Goal: Task Accomplishment & Management: Complete application form

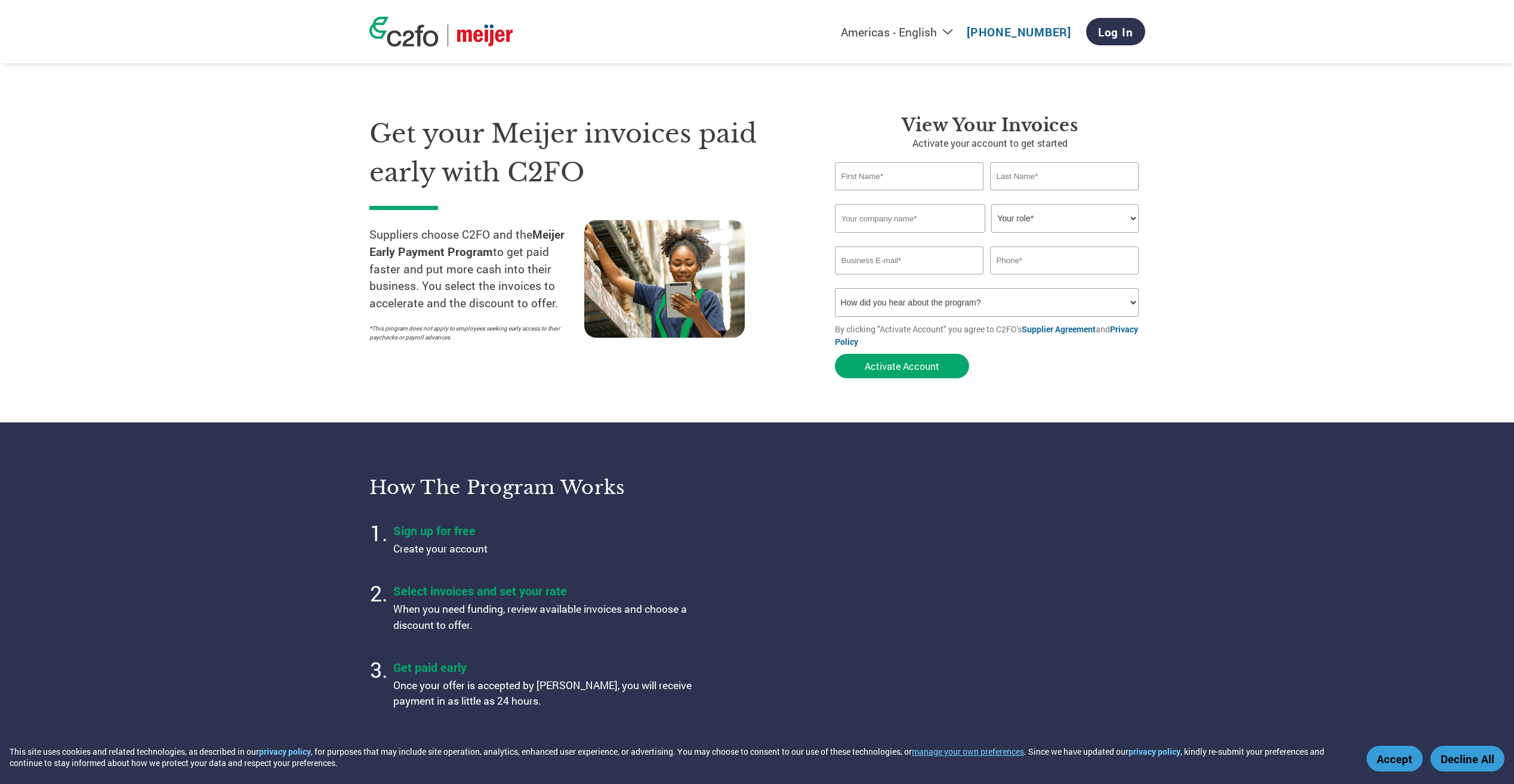
click at [888, 194] on div "Invalid first name or first name is too long" at bounding box center [909, 195] width 149 height 8
click at [875, 148] on p "Activate your account to get started" at bounding box center [990, 143] width 310 height 14
click at [879, 177] on input "text" at bounding box center [909, 176] width 149 height 28
type input "[PERSON_NAME]"
click at [1047, 156] on div "View Your Invoices Activate your account to get started [PERSON_NAME] first nam…" at bounding box center [990, 249] width 310 height 270
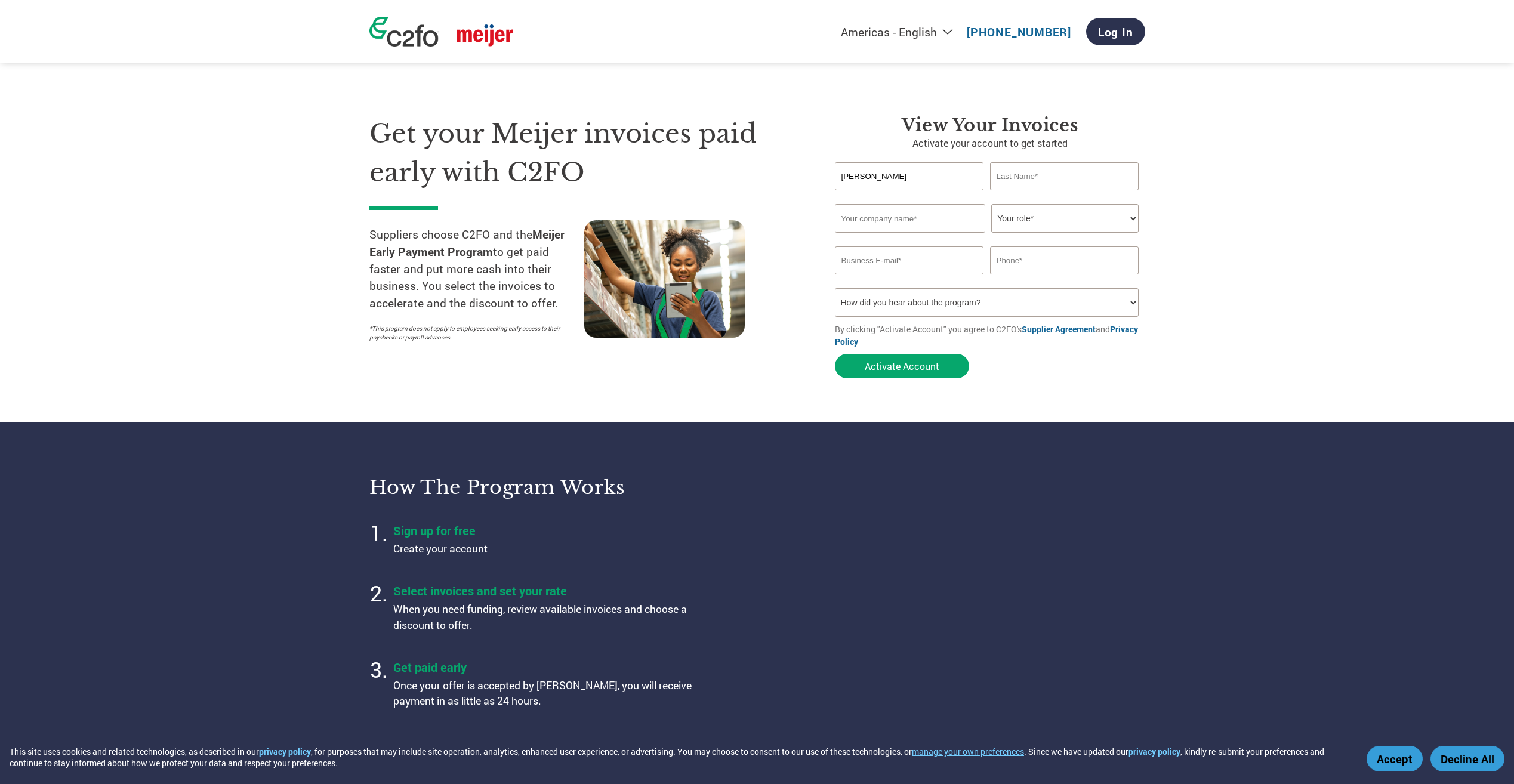
click at [1031, 189] on input "text" at bounding box center [1065, 176] width 149 height 28
type input "[PERSON_NAME]"
click at [878, 238] on div "Invalid company name or company name is too long" at bounding box center [987, 238] width 304 height 8
click at [880, 223] on input "text" at bounding box center [910, 218] width 151 height 29
type input "Interactive Advertising Bureau"
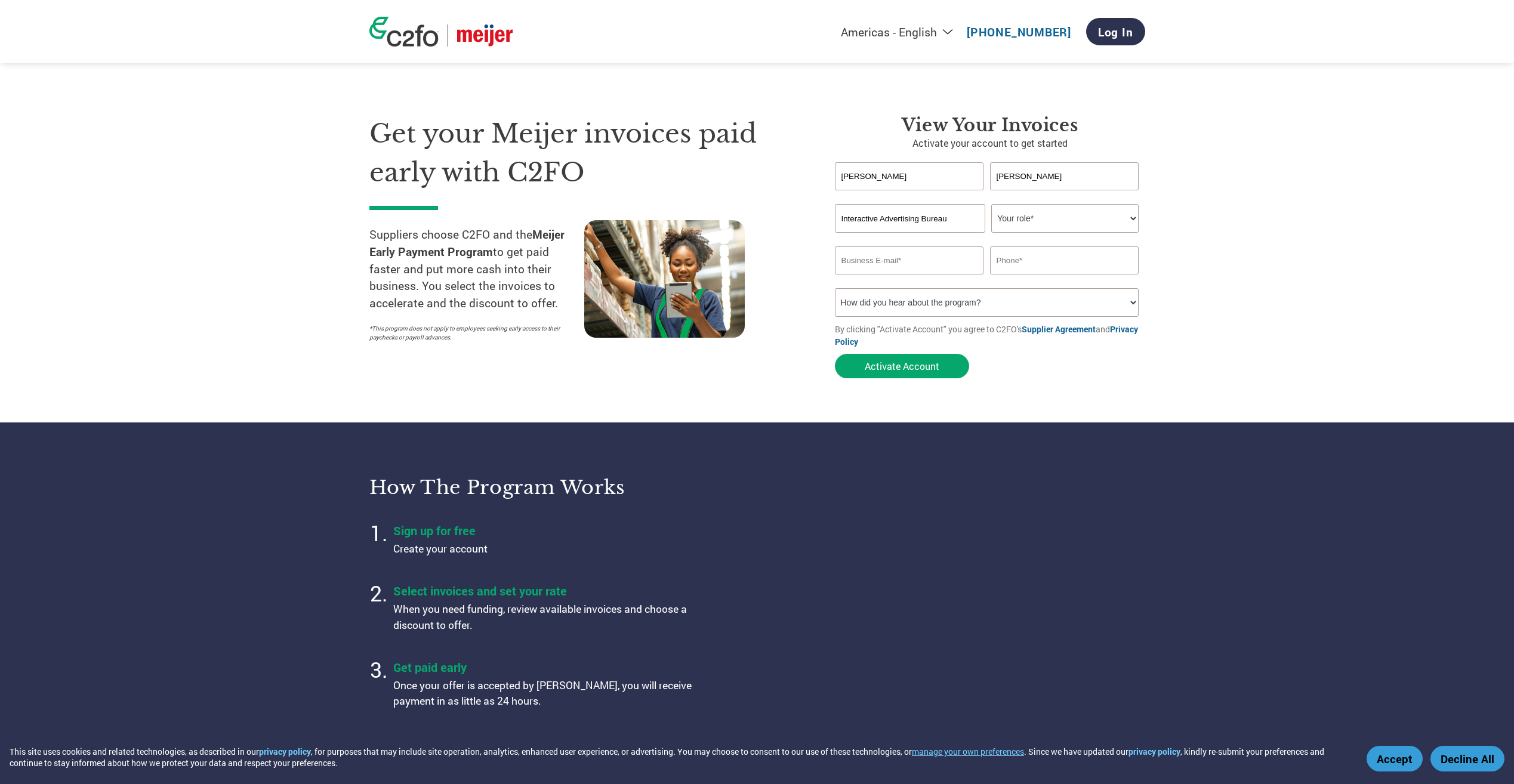
click at [1049, 219] on select "Your role* CFO Controller Credit Manager Finance Director Treasurer CEO Preside…" at bounding box center [1065, 218] width 147 height 29
select select "ACCOUNTS_RECEIVABLE"
click at [991, 204] on select "Your role* CFO Controller Credit Manager Finance Director Treasurer CEO Preside…" at bounding box center [1065, 218] width 147 height 29
click at [917, 263] on input "email" at bounding box center [909, 260] width 149 height 28
type input "a"
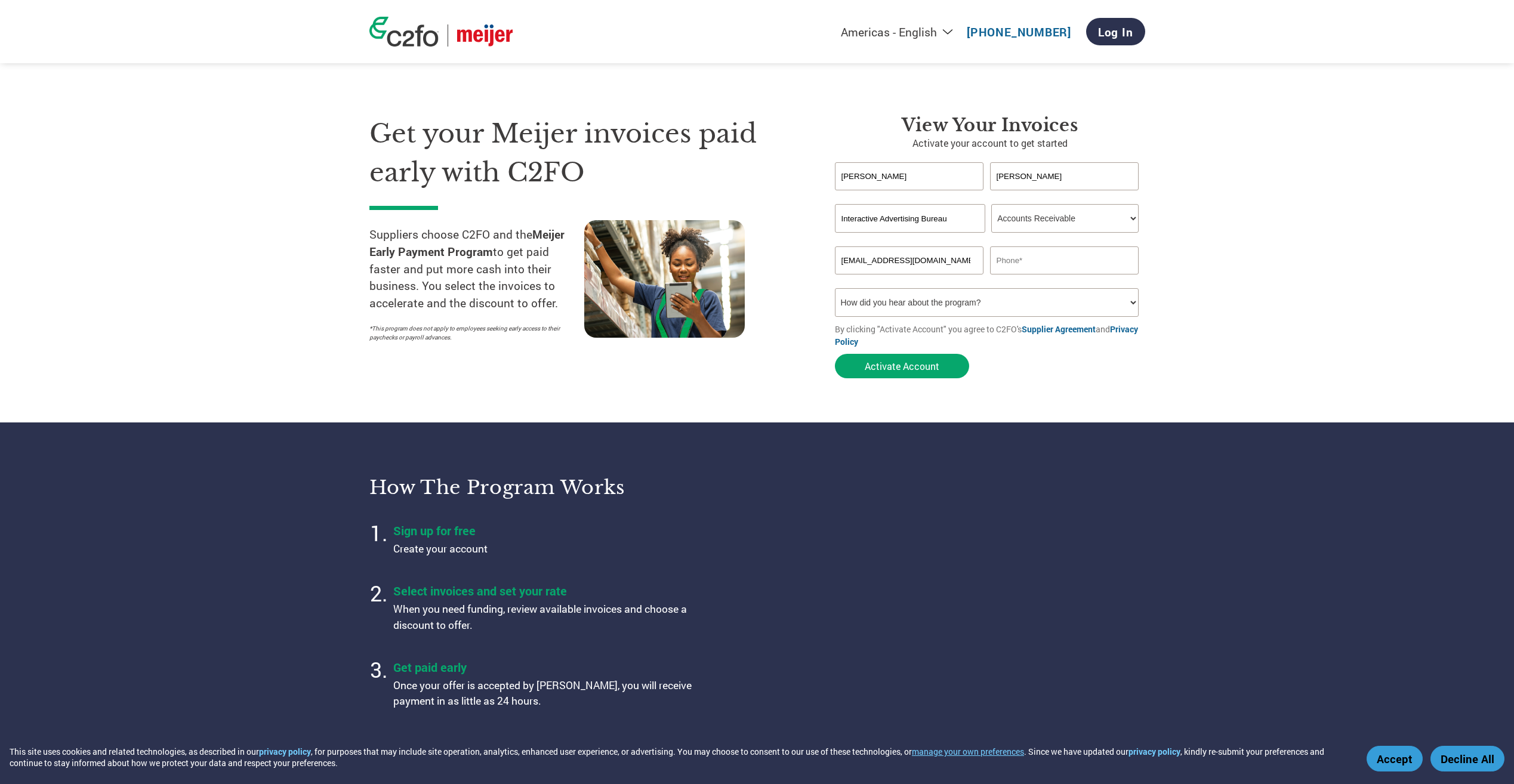
type input "[EMAIL_ADDRESS][DOMAIN_NAME]"
click at [1062, 254] on input "text" at bounding box center [1065, 260] width 149 height 28
type input "7736686709"
click at [1050, 302] on select "How did you hear about the program? Received a letter Email Social Media Online…" at bounding box center [987, 303] width 304 height 29
click at [835, 289] on select "How did you hear about the program? Received a letter Email Social Media Online…" at bounding box center [987, 303] width 304 height 29
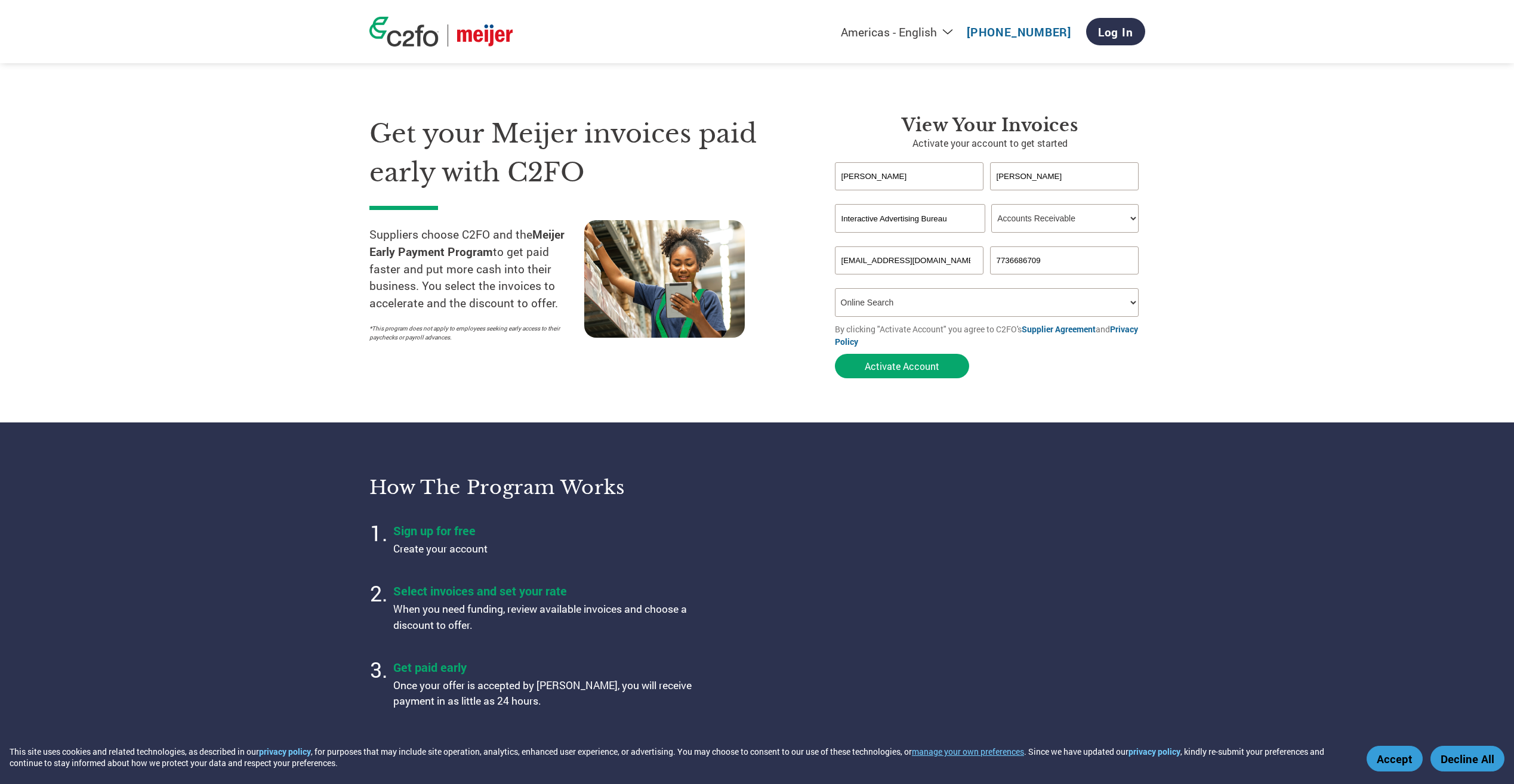
click at [893, 301] on select "How did you hear about the program? Received a letter Email Social Media Online…" at bounding box center [987, 303] width 304 height 29
select select "Received a Letter"
click at [835, 289] on select "How did you hear about the program? Received a letter Email Social Media Online…" at bounding box center [987, 303] width 304 height 29
click at [913, 371] on button "Activate Account" at bounding box center [902, 365] width 134 height 24
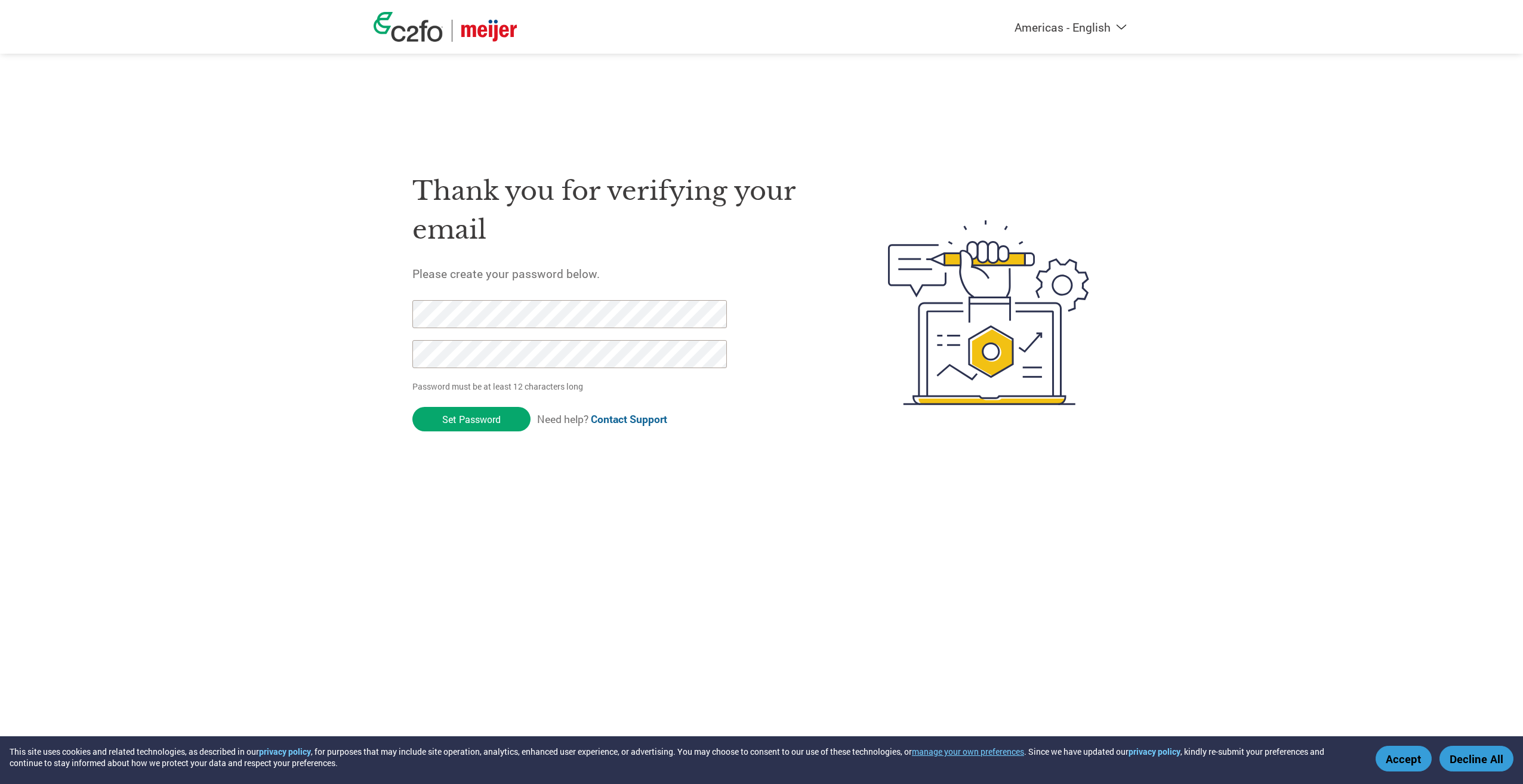
click at [516, 328] on div at bounding box center [563, 340] width 301 height 80
click at [514, 368] on div at bounding box center [563, 340] width 301 height 80
click at [397, 314] on div "Thank you for verifying your email Please create your password below. Password …" at bounding box center [761, 312] width 776 height 316
click at [398, 355] on div "Thank you for verifying your email Please create your password below. Password …" at bounding box center [761, 312] width 776 height 316
click at [383, 308] on div "Thank you for verifying your email Please create your password below. Password …" at bounding box center [761, 312] width 776 height 316
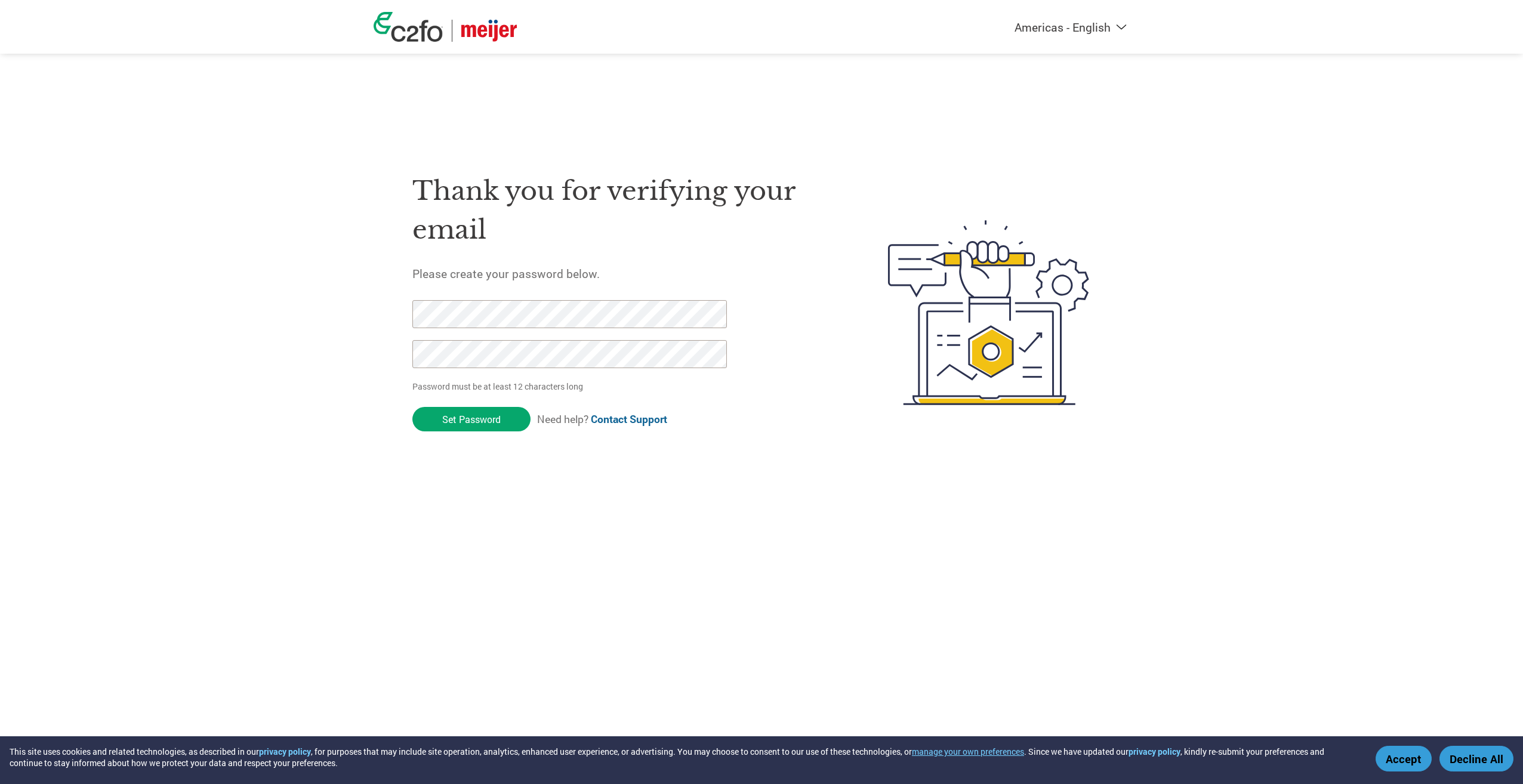
click at [406, 351] on div "Thank you for verifying your email Please create your password below. Password …" at bounding box center [761, 312] width 776 height 316
click at [394, 311] on div "Thank you for verifying your email Please create your password below. Password …" at bounding box center [761, 312] width 776 height 316
click at [490, 426] on input "Set Password" at bounding box center [471, 419] width 118 height 24
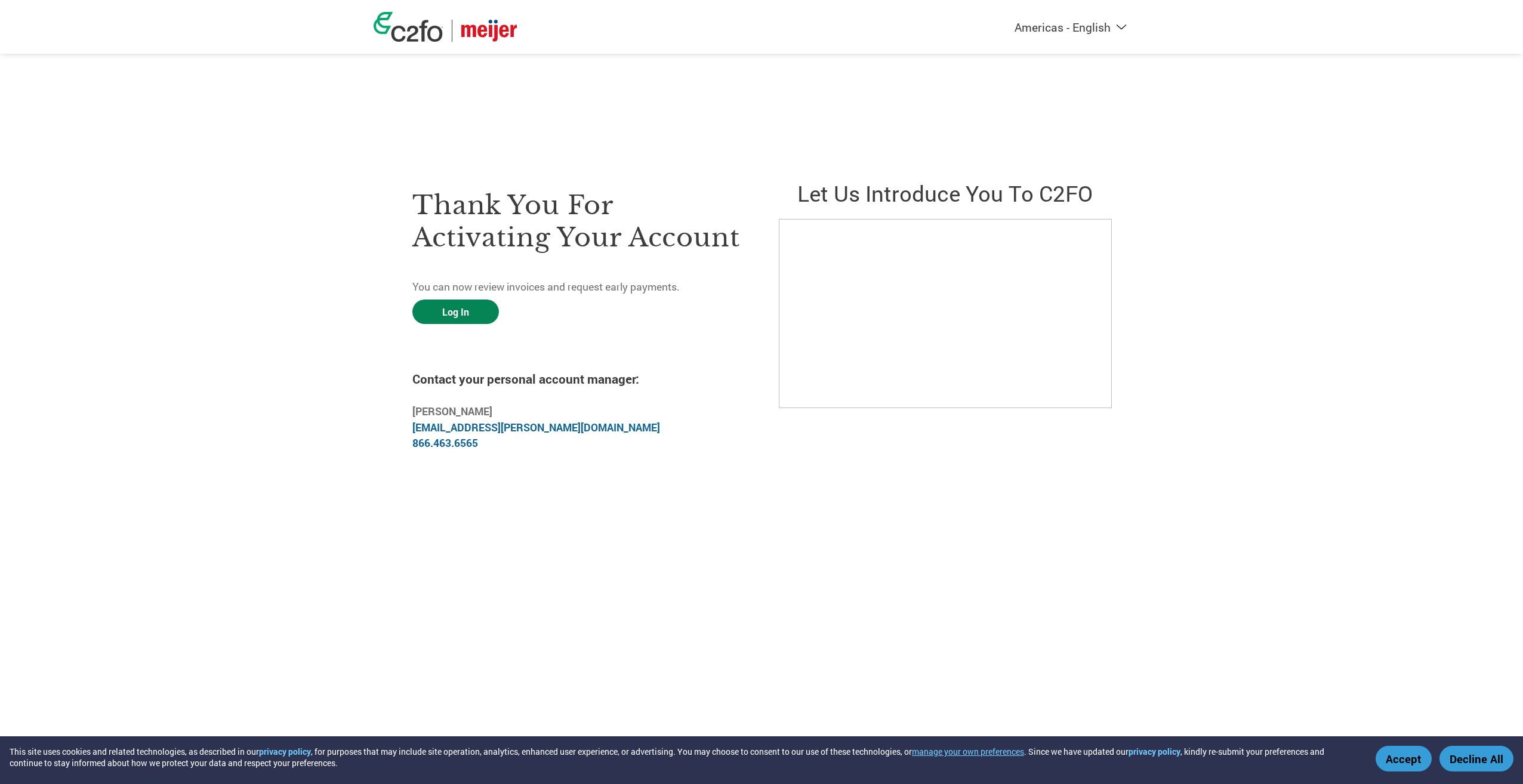
click at [457, 311] on link "Log In" at bounding box center [456, 311] width 86 height 24
